Goal: Information Seeking & Learning: Learn about a topic

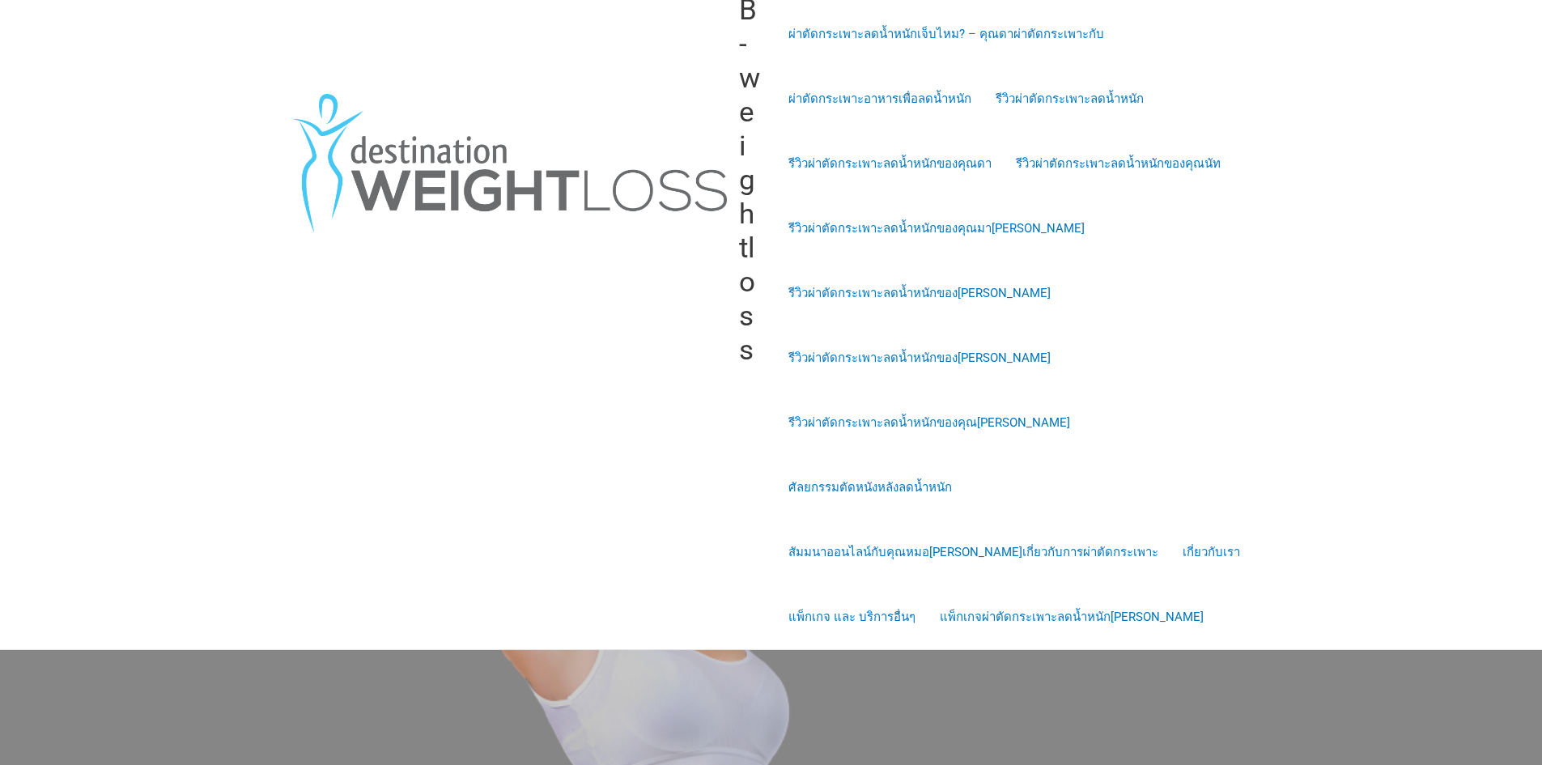
scroll to position [647, 0]
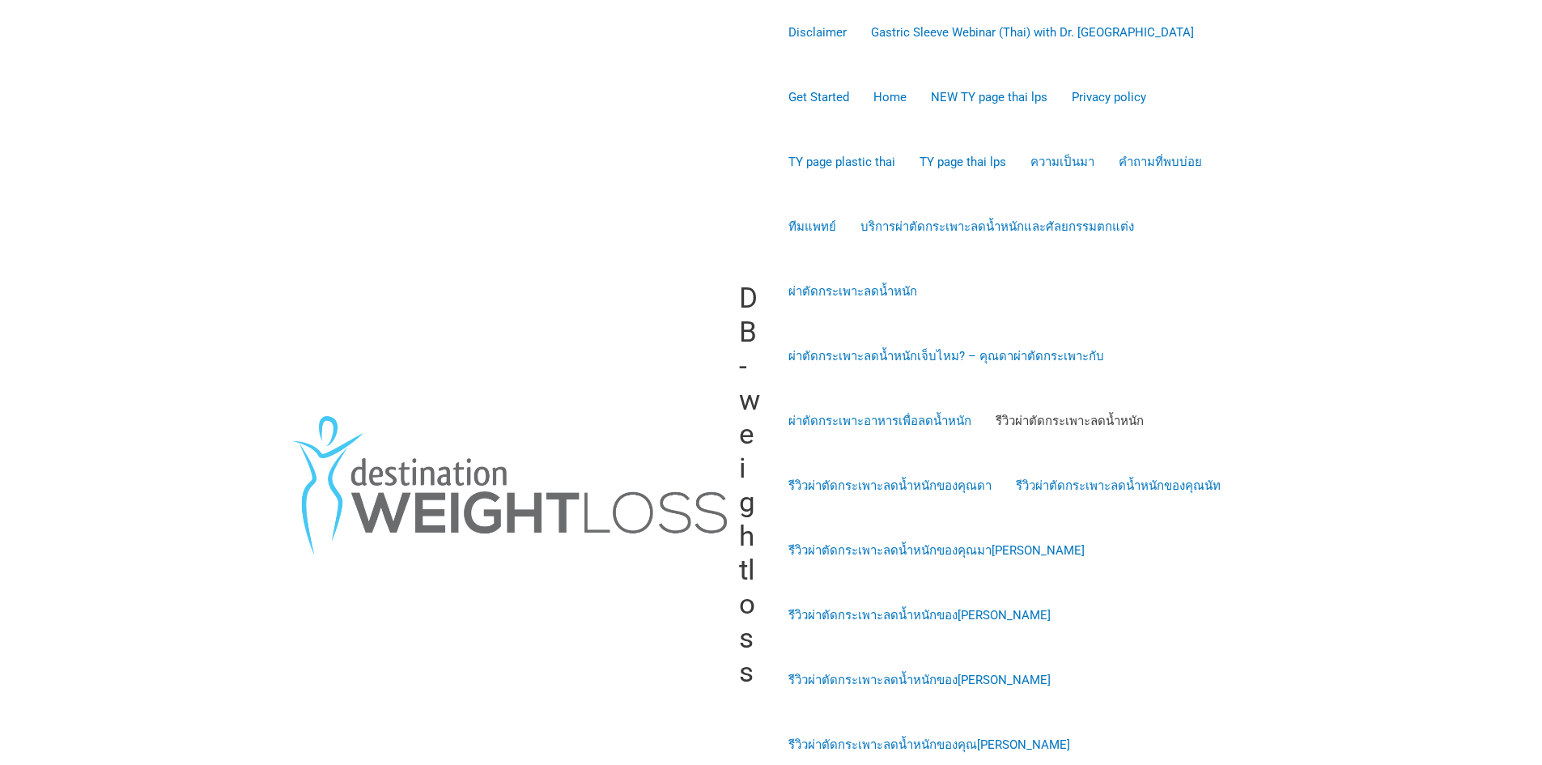
click at [1085, 388] on link "รีวิวผ่าตัดกระเพาะลดน้ำหนัก" at bounding box center [1069, 420] width 172 height 65
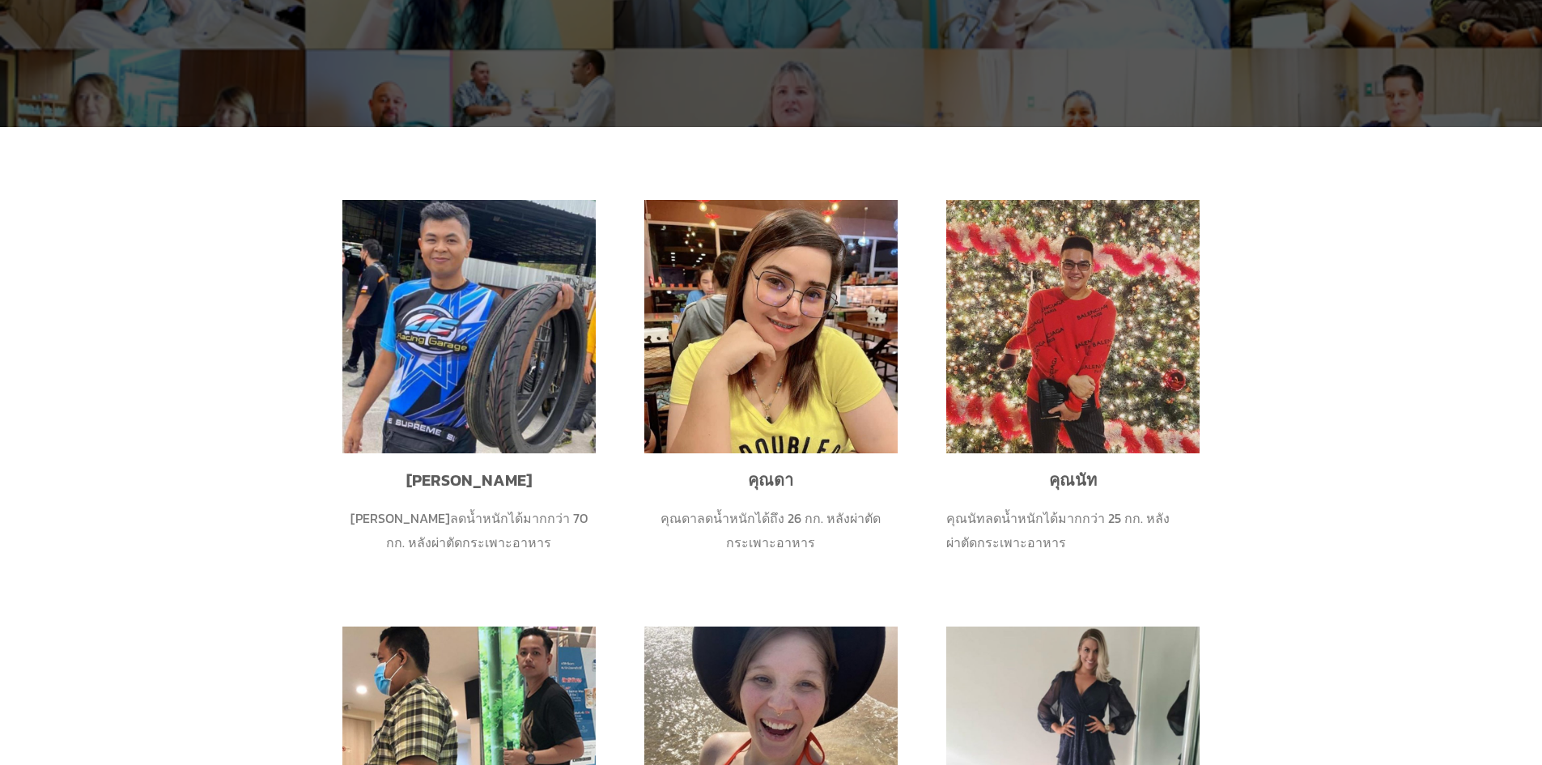
scroll to position [1136, 0]
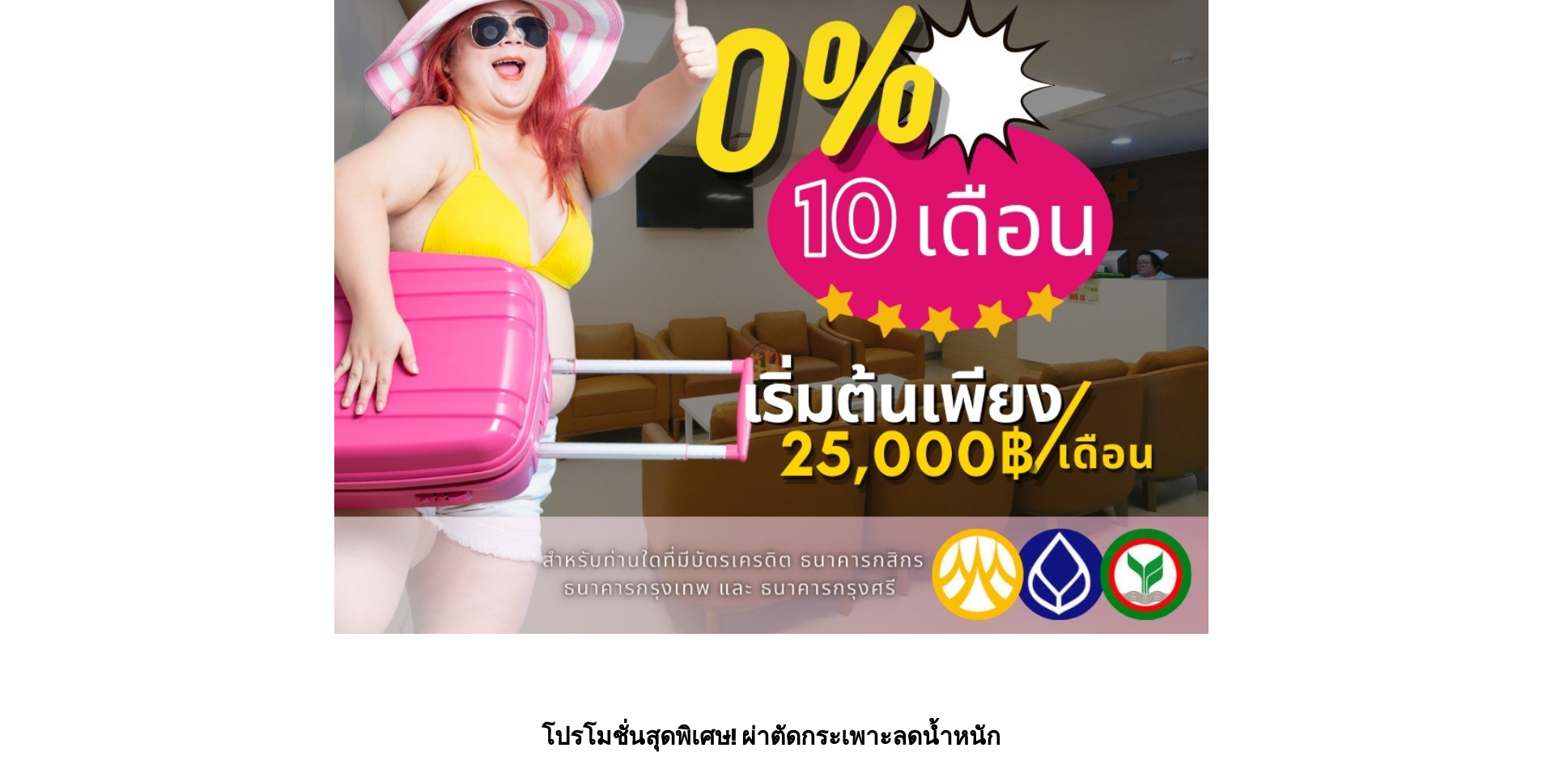
scroll to position [4071, 0]
